Goal: Contribute content: Add original content to the website for others to see

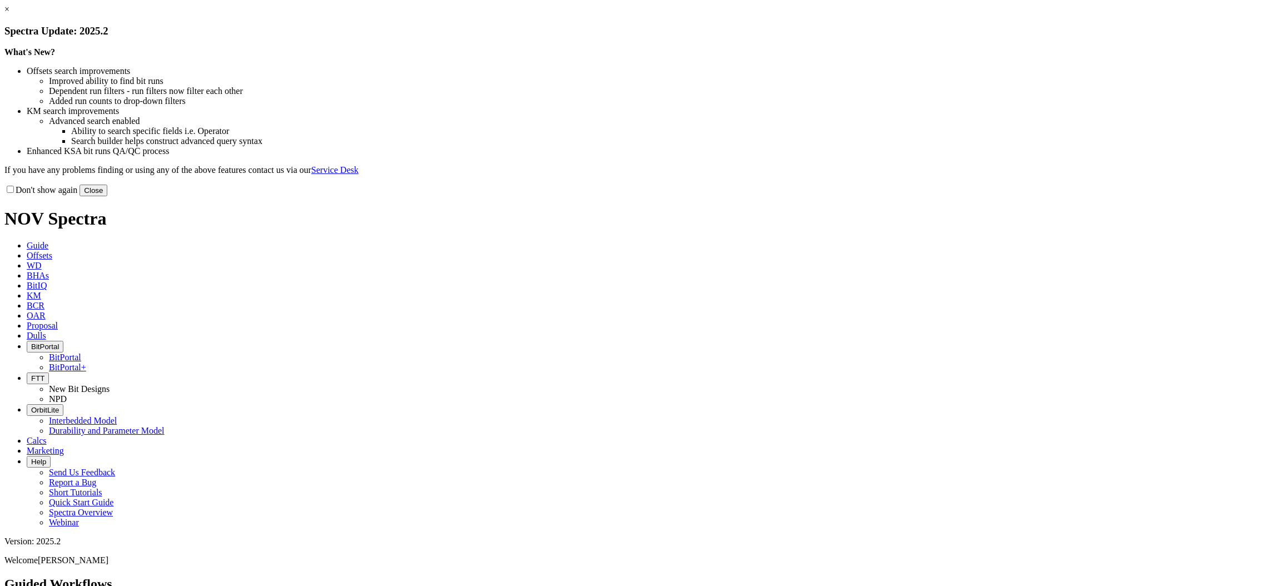
click at [107, 196] on button "Close" at bounding box center [94, 191] width 28 height 12
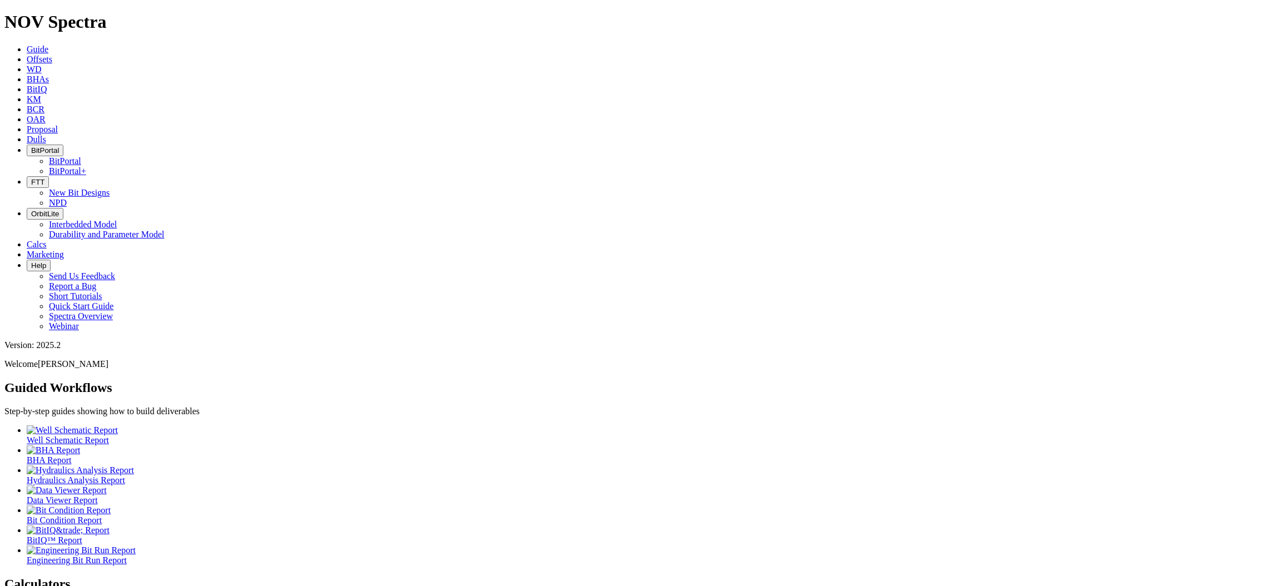
click at [52, 54] on link "Offsets" at bounding box center [40, 58] width 26 height 9
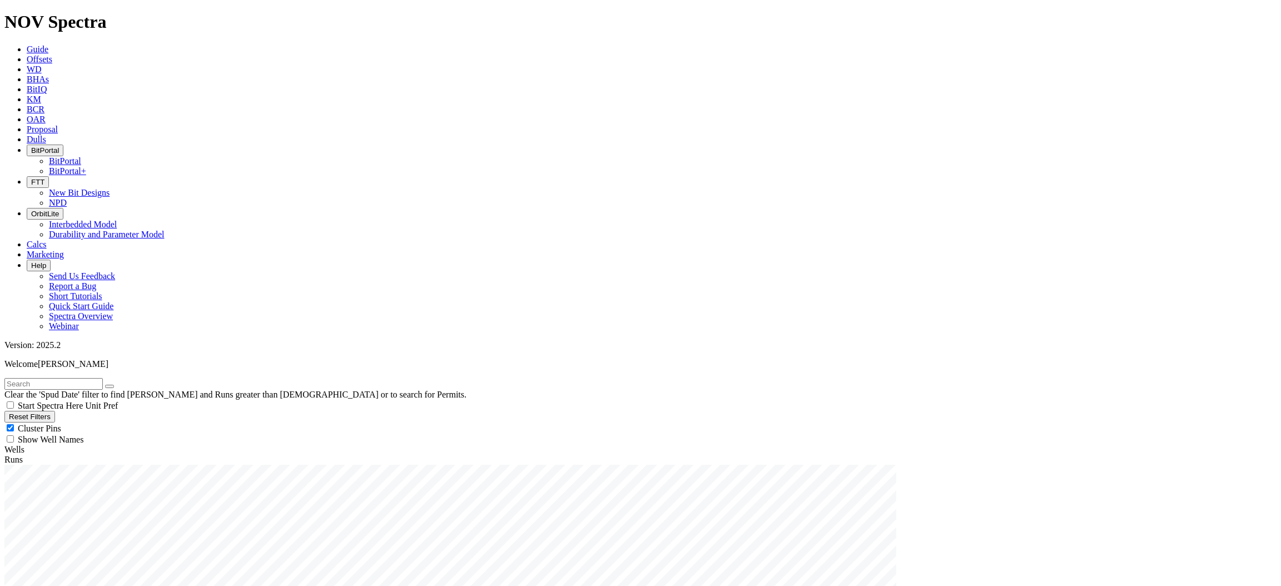
click at [47, 378] on input "text" at bounding box center [53, 384] width 98 height 12
type input "ironbark"
click at [41, 476] on span "Anywhere" at bounding box center [36, 480] width 37 height 9
radio input "true"
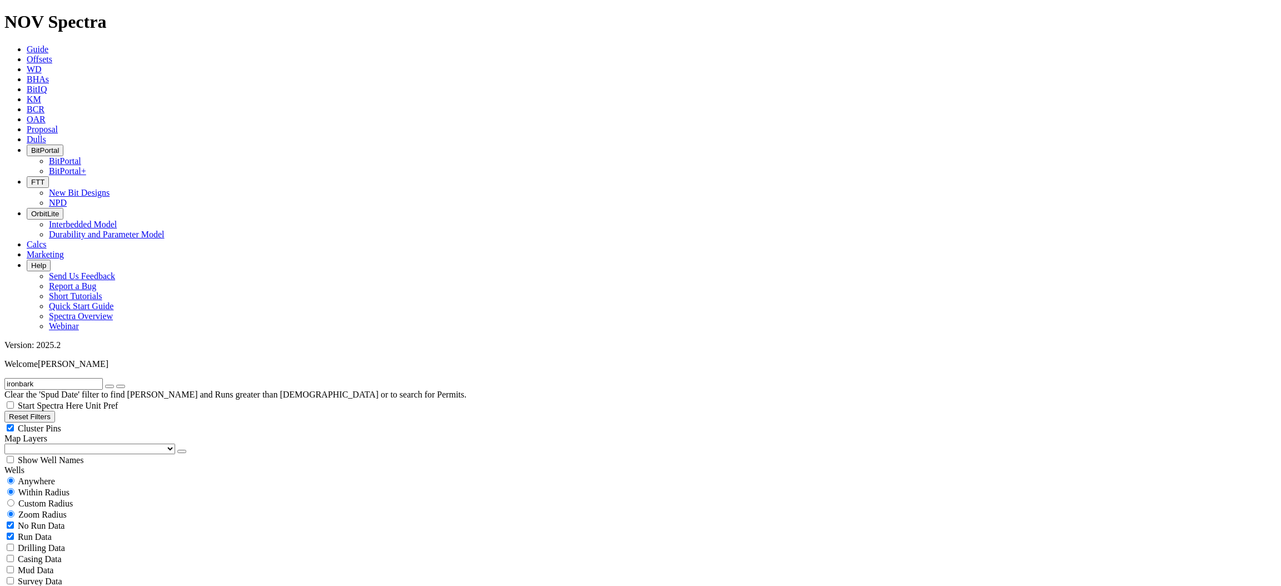
radio input "false"
click at [121, 386] on icon "submit" at bounding box center [121, 386] width 0 height 0
radio input "false"
radio input "true"
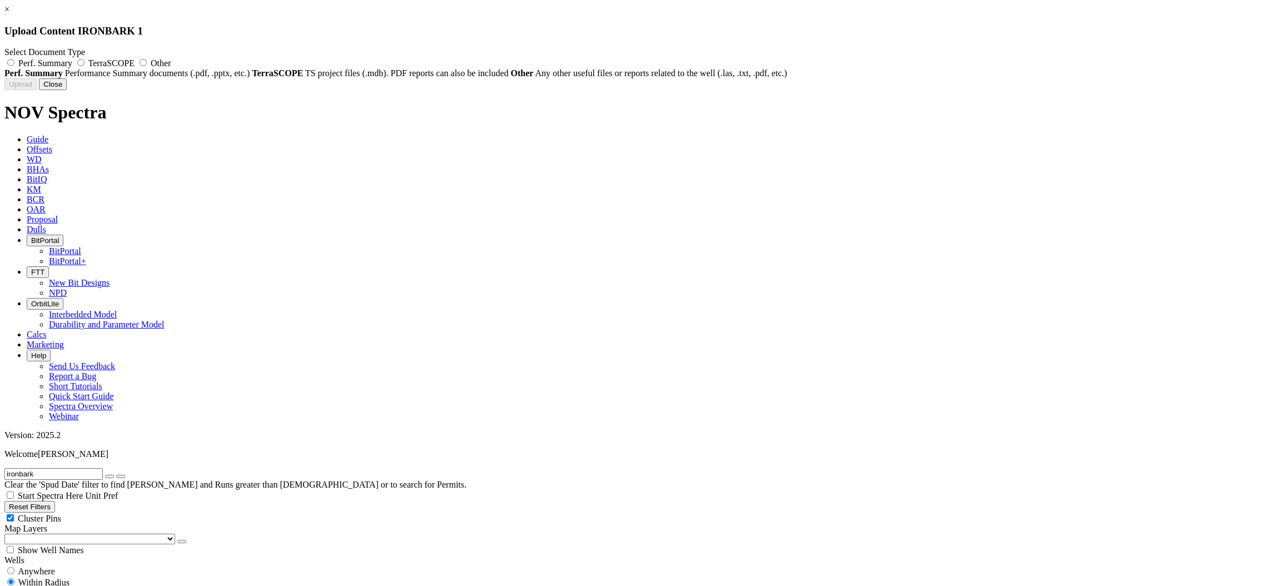
click at [171, 60] on label "Other" at bounding box center [154, 62] width 34 height 9
click at [147, 60] on input "Other" at bounding box center [143, 62] width 7 height 7
radio input "true"
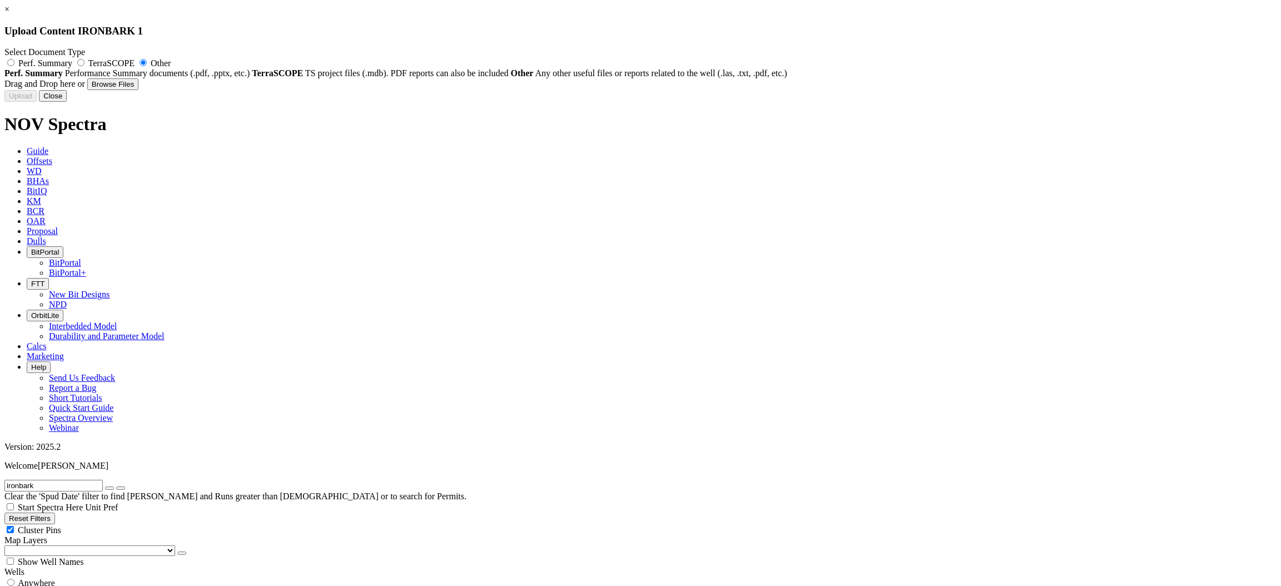
type input "NOV 16.5 Run#1 Report_A275037.pdf"
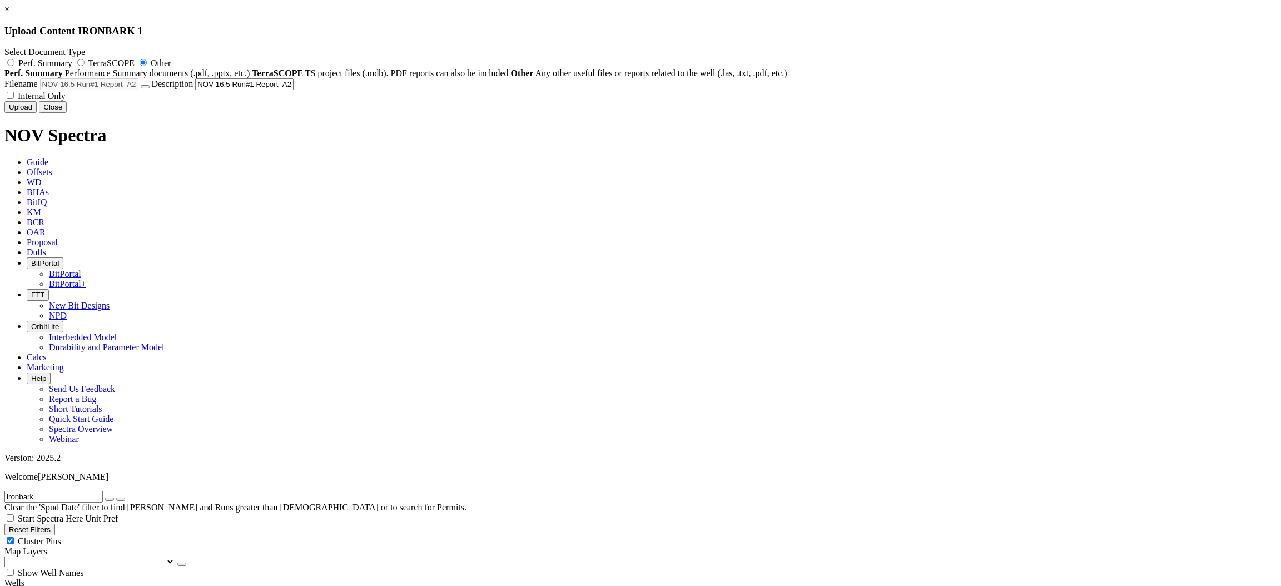
click at [294, 90] on input "NOV 16.5 Run#1 Report_A275037.pdf" at bounding box center [244, 84] width 98 height 12
drag, startPoint x: 675, startPoint y: 196, endPoint x: 645, endPoint y: 195, distance: 30.1
click at [645, 101] on div "Filename NOV 16.5 Run#1 Report_A275037.pdf Description NOV 16.5 Run#1 Report_A2…" at bounding box center [640, 89] width 1272 height 23
type input "16.5 Run#1 Report_A275037.pdf"
click at [37, 113] on button "Upload" at bounding box center [20, 107] width 32 height 12
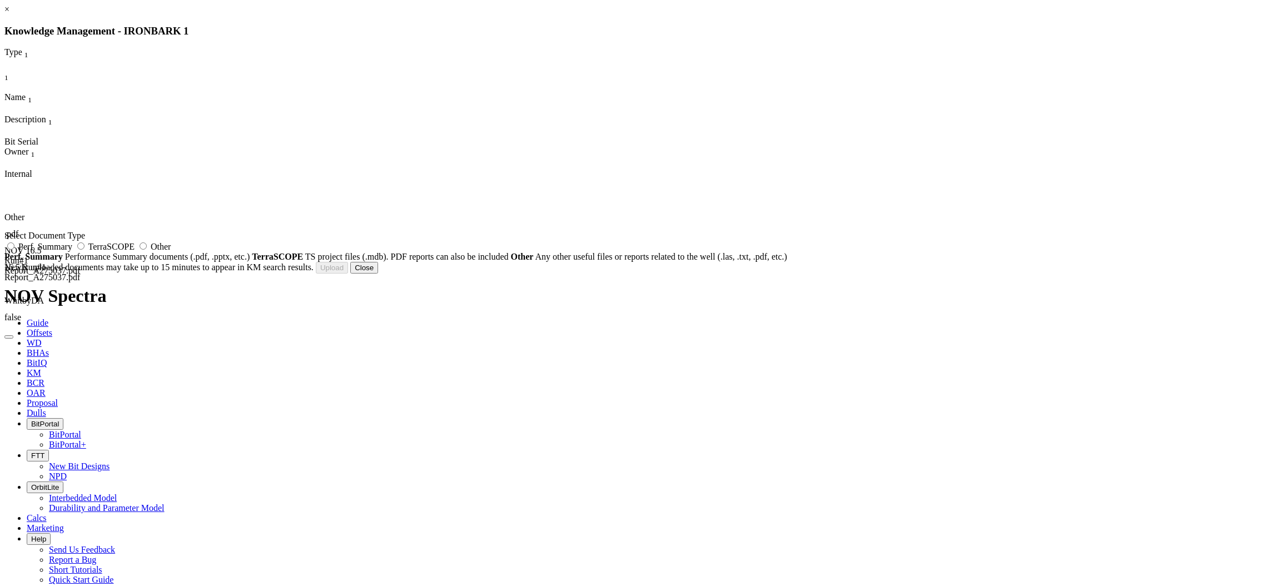
click at [171, 250] on span "Other" at bounding box center [161, 246] width 20 height 9
click at [147, 250] on input "Other" at bounding box center [143, 245] width 7 height 7
radio input "true"
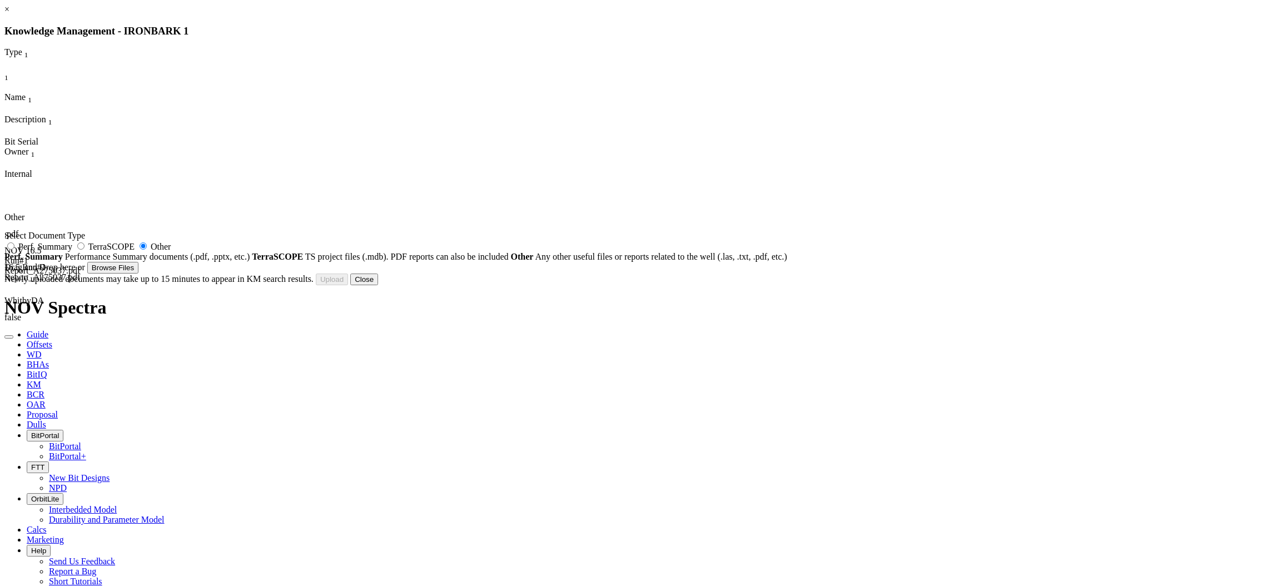
type input "NOV 16.5 Run#2 Report_A275038.pdf"
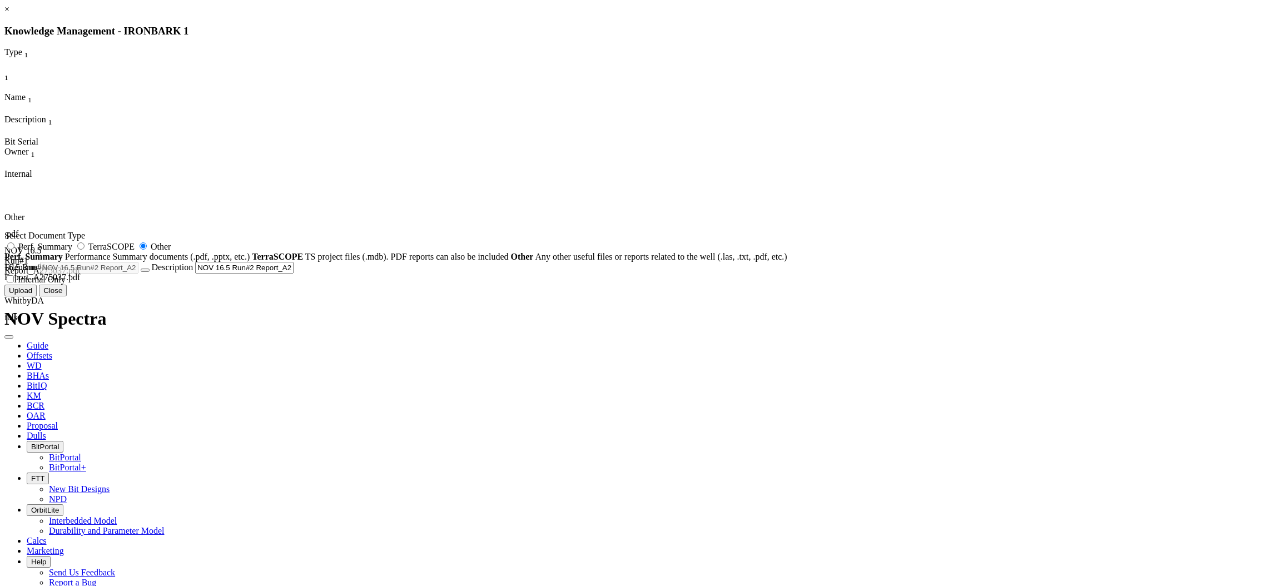
click at [294, 274] on input "NOV 16.5 Run#2 Report_A275038.pdf" at bounding box center [244, 268] width 98 height 12
type input "16.5 Run#2 Report_A275038.pdf"
click at [37, 296] on button "Upload" at bounding box center [20, 291] width 32 height 12
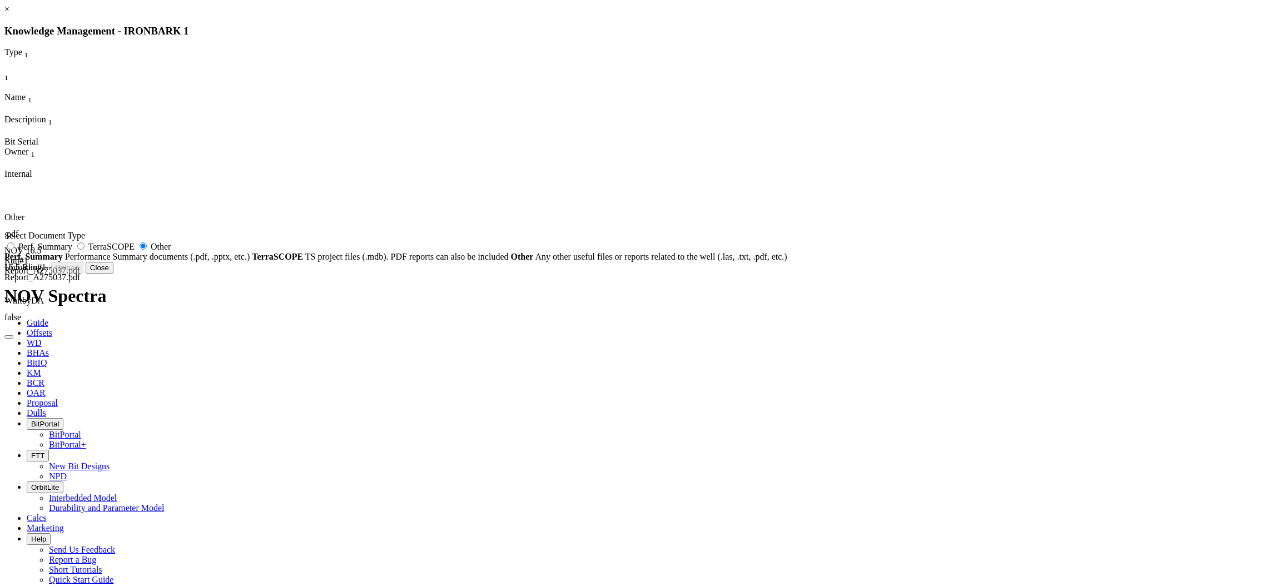
radio input "false"
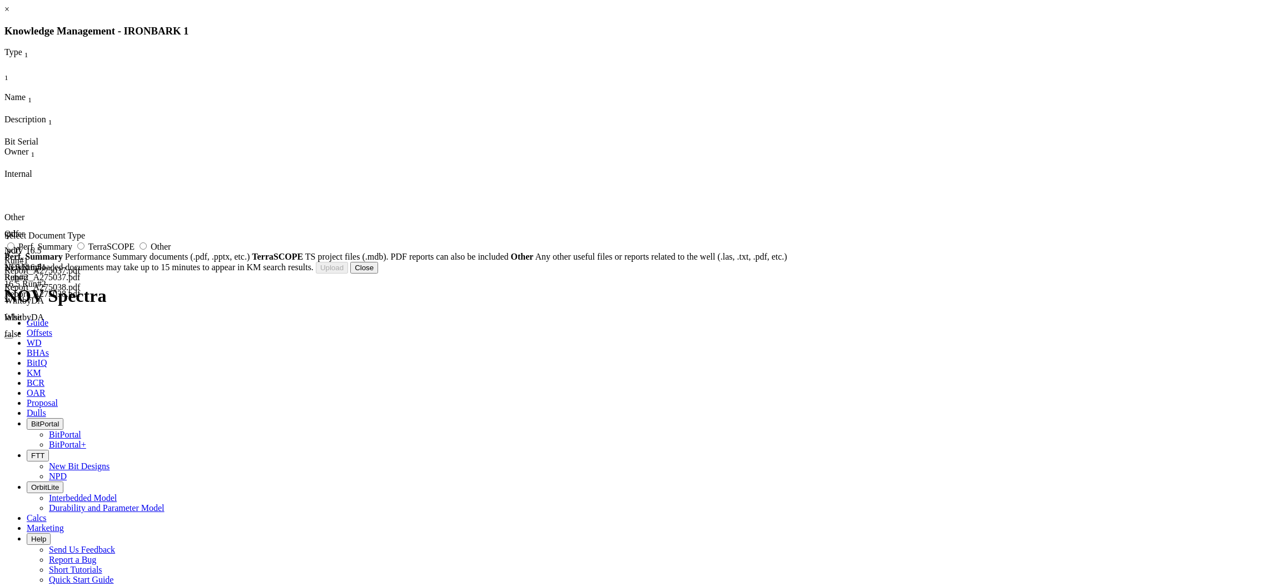
click at [378, 274] on button "Close" at bounding box center [364, 268] width 28 height 12
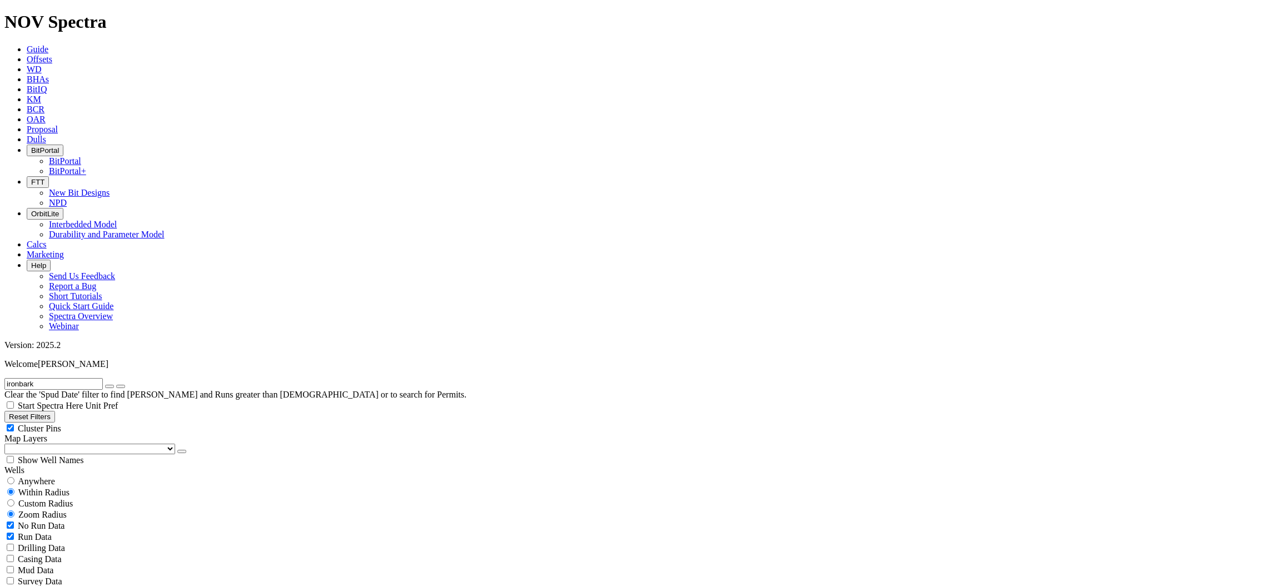
click at [46, 135] on span "Dulls" at bounding box center [36, 139] width 19 height 9
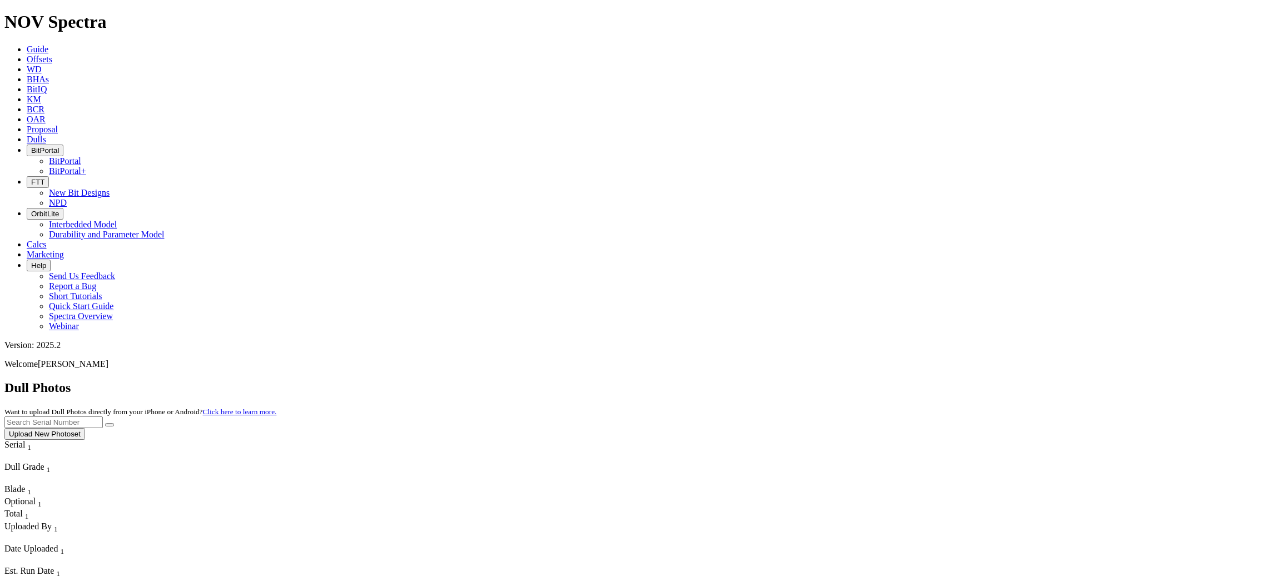
click at [52, 54] on link "Offsets" at bounding box center [40, 58] width 26 height 9
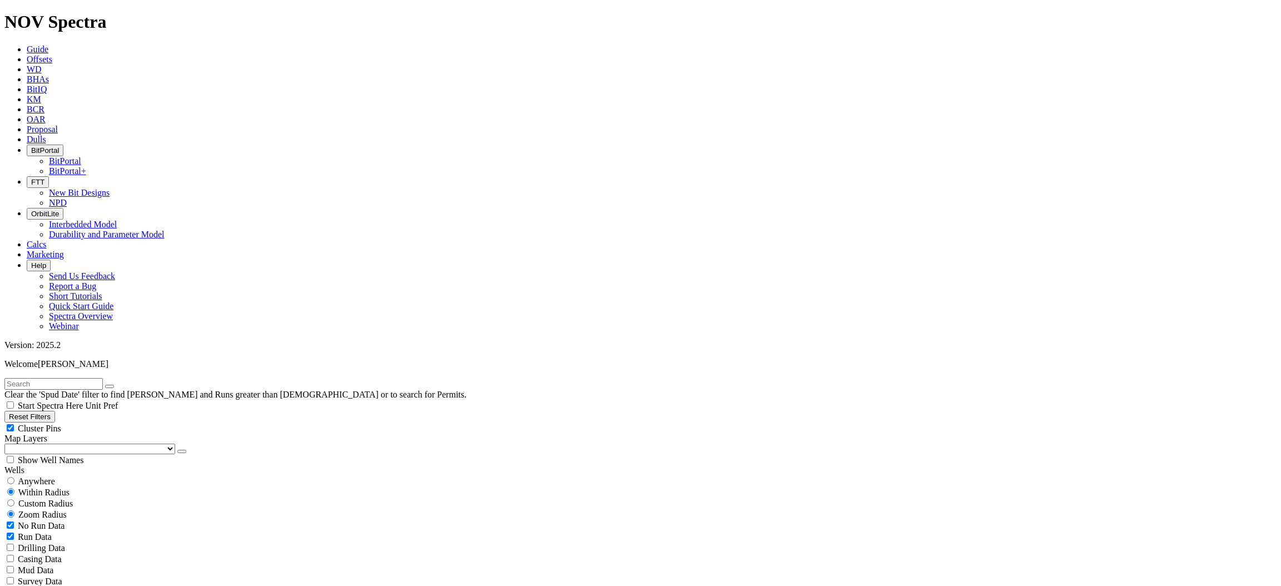
click at [54, 378] on input "text" at bounding box center [53, 384] width 98 height 12
type input "ironbark"
click at [51, 476] on span "Anywhere" at bounding box center [36, 480] width 37 height 9
radio input "true"
radio input "false"
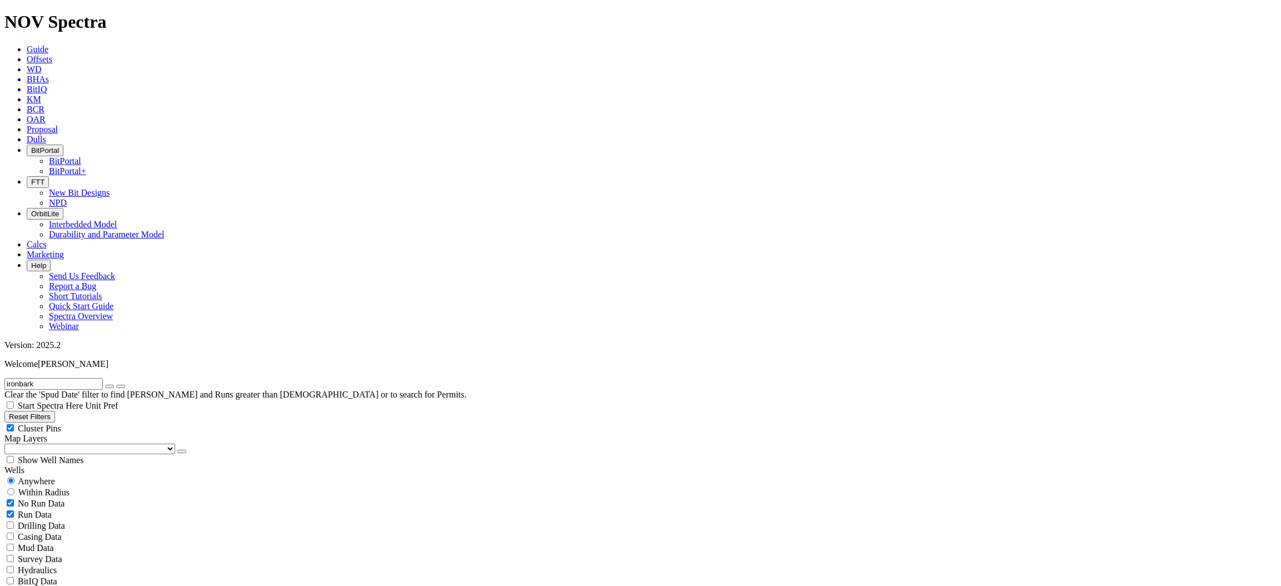
click at [121, 386] on icon "submit" at bounding box center [121, 386] width 0 height 0
radio input "false"
radio input "true"
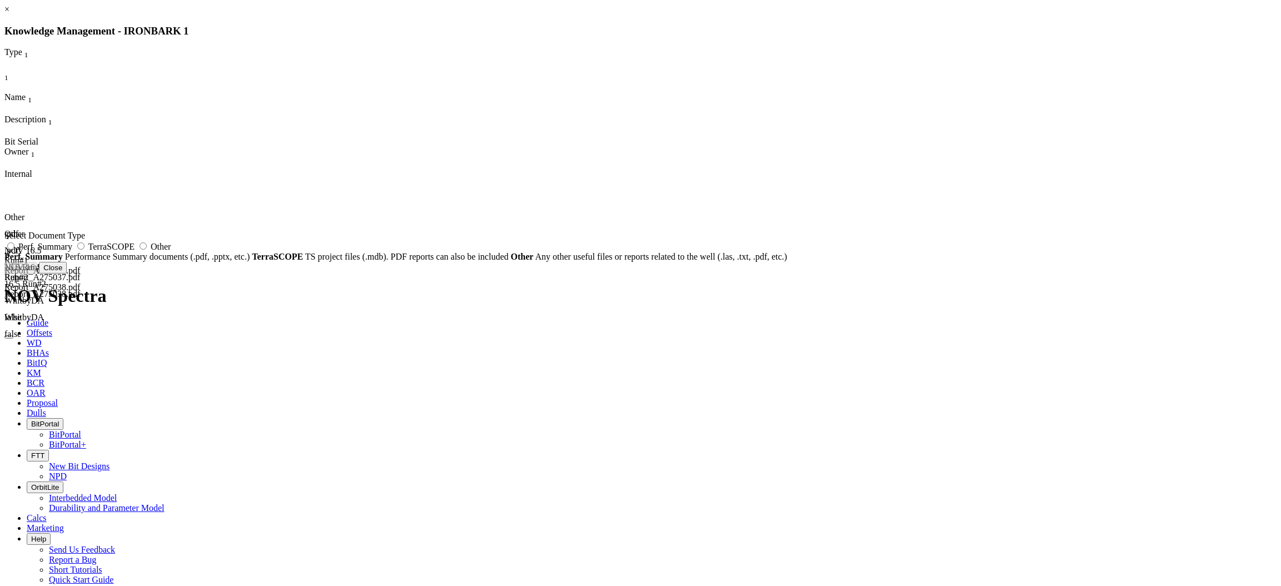
click at [171, 251] on label "Other" at bounding box center [154, 246] width 34 height 9
click at [147, 250] on input "Other" at bounding box center [143, 245] width 7 height 7
radio input "true"
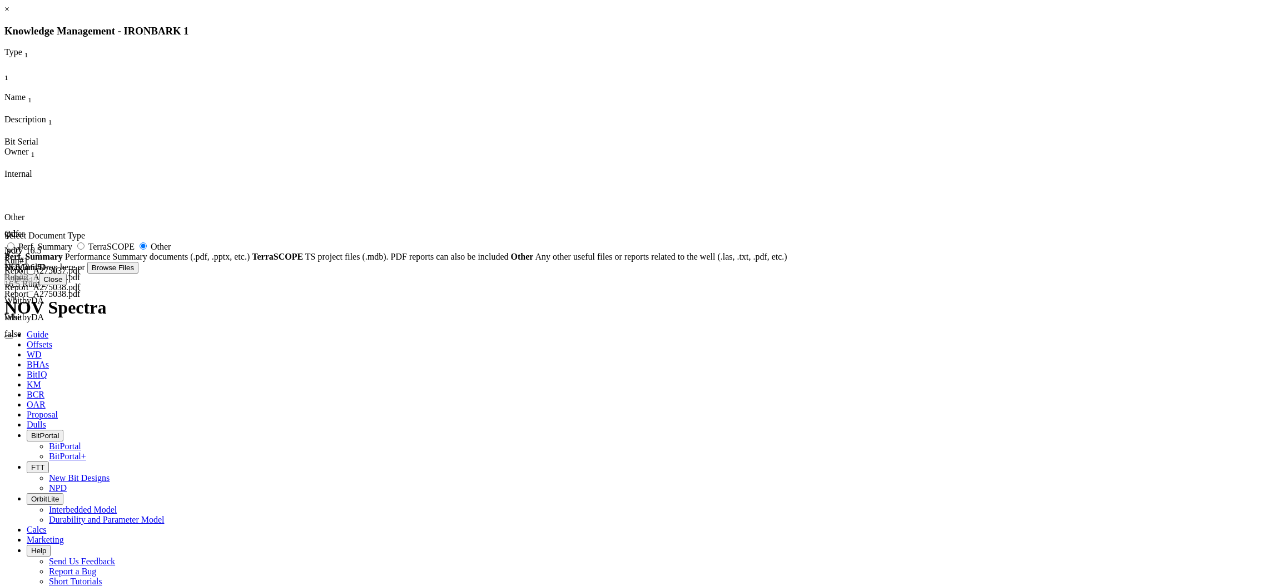
type input "APDPT-1627 for EBRR.txt"
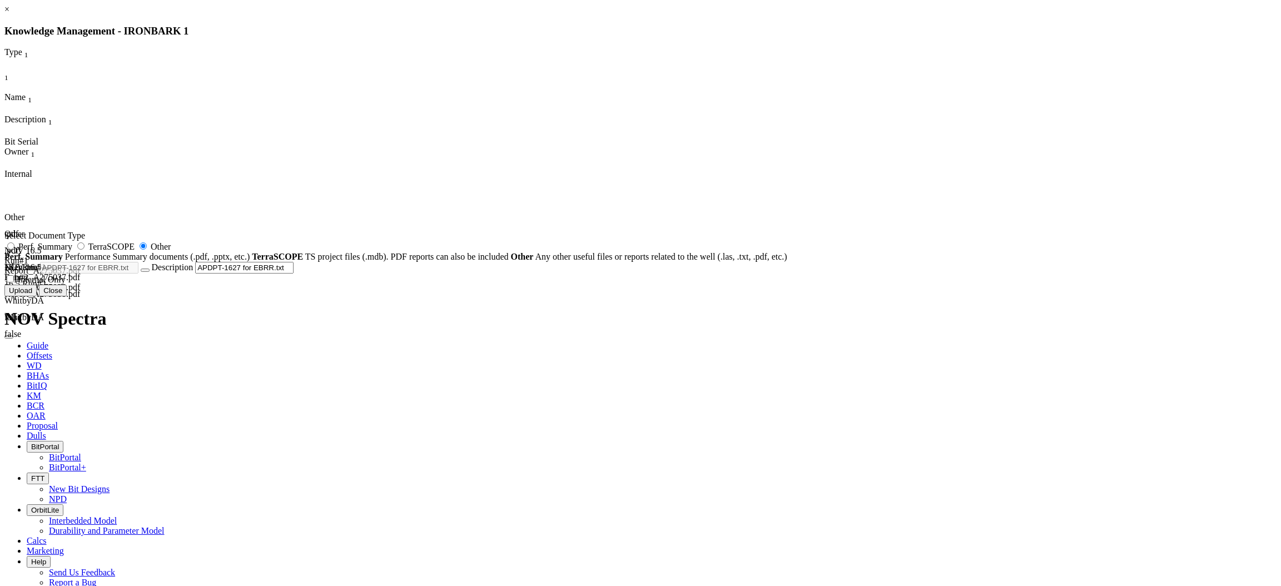
click at [37, 296] on button "Upload" at bounding box center [20, 291] width 32 height 12
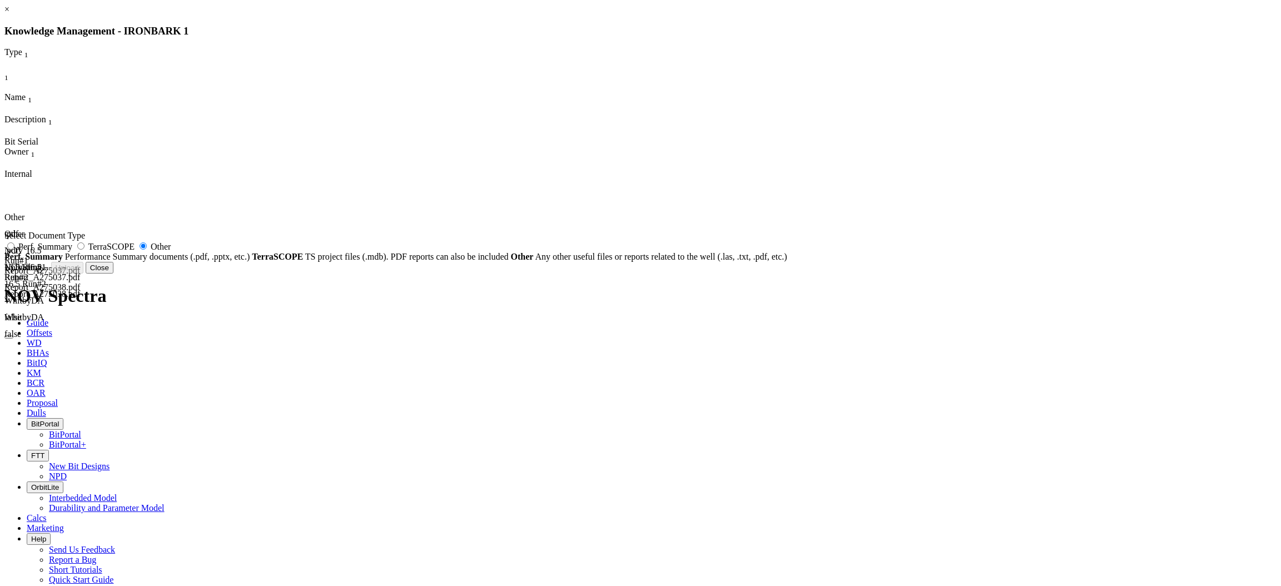
radio input "false"
click at [378, 274] on button "Close" at bounding box center [364, 268] width 28 height 12
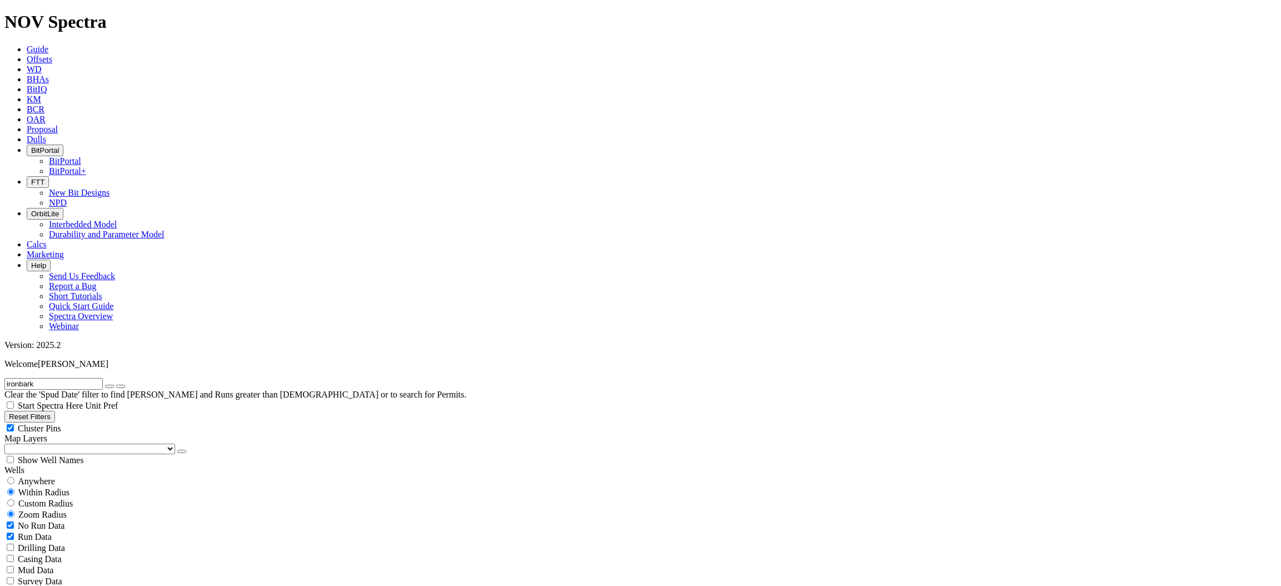
drag, startPoint x: 461, startPoint y: 15, endPoint x: 489, endPoint y: 22, distance: 28.2
click at [27, 135] on icon at bounding box center [27, 139] width 0 height 9
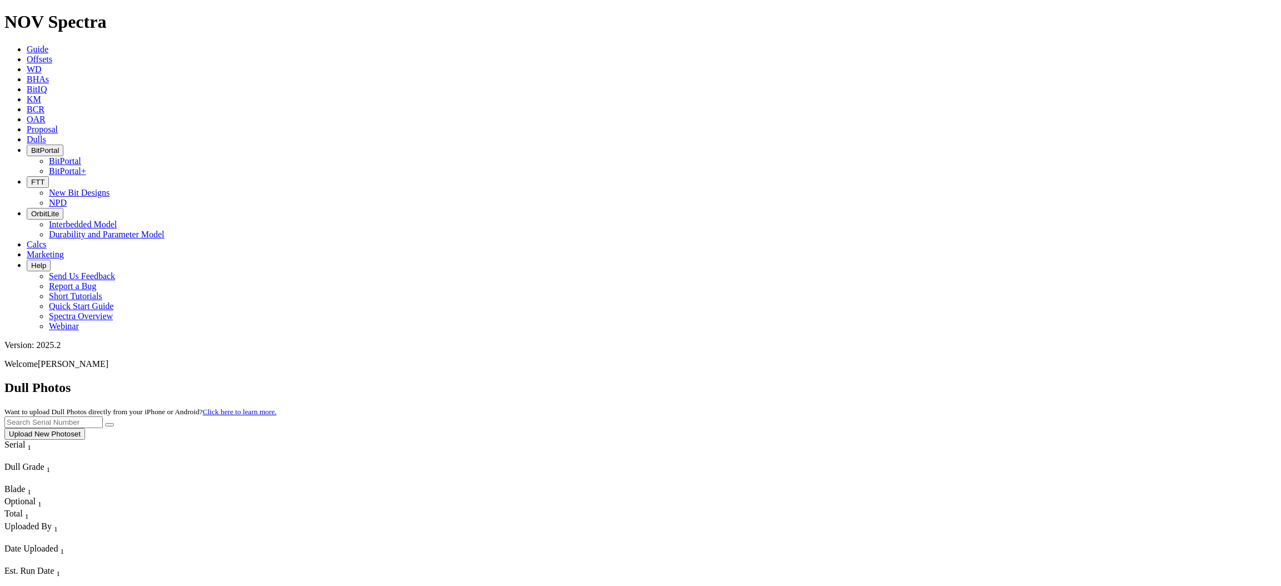
click at [7, 534] on icon "Column Menu" at bounding box center [5, 538] width 2 height 9
click at [377, 380] on div "Dull Photos Want to upload Dull Photos directly from your iPhone or Android? Cl…" at bounding box center [640, 409] width 1272 height 59
